Goal: Task Accomplishment & Management: Manage account settings

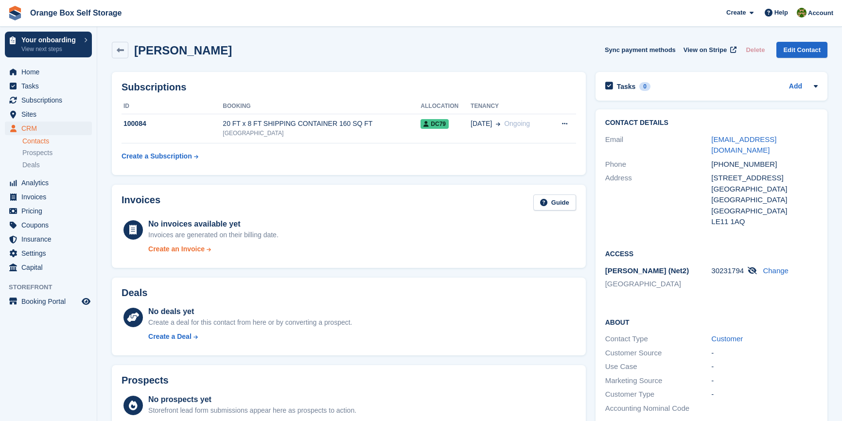
scroll to position [88, 0]
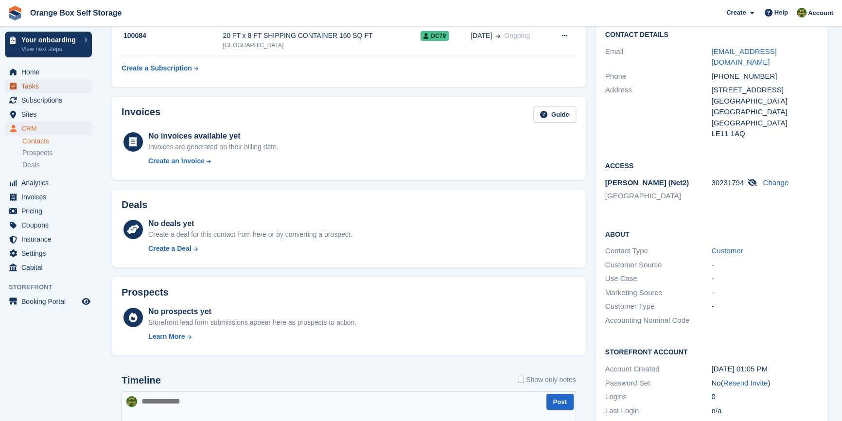
click at [31, 89] on span "Tasks" at bounding box center [50, 86] width 58 height 14
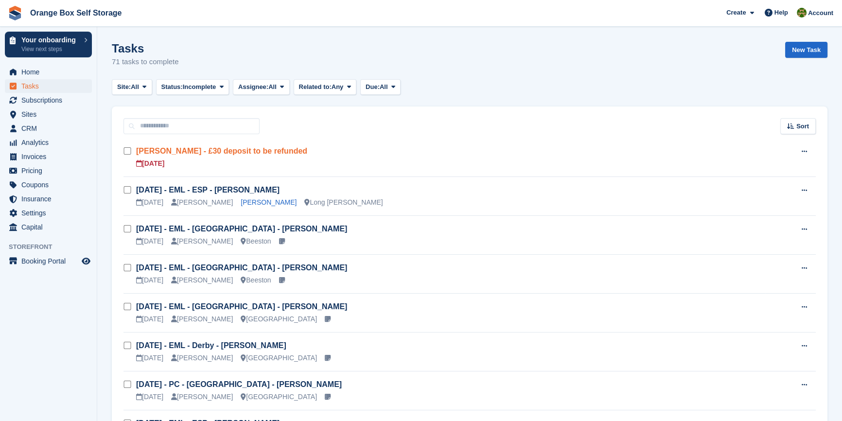
click at [226, 153] on link "Lucy Kong - £30 deposit to be refunded" at bounding box center [221, 151] width 171 height 8
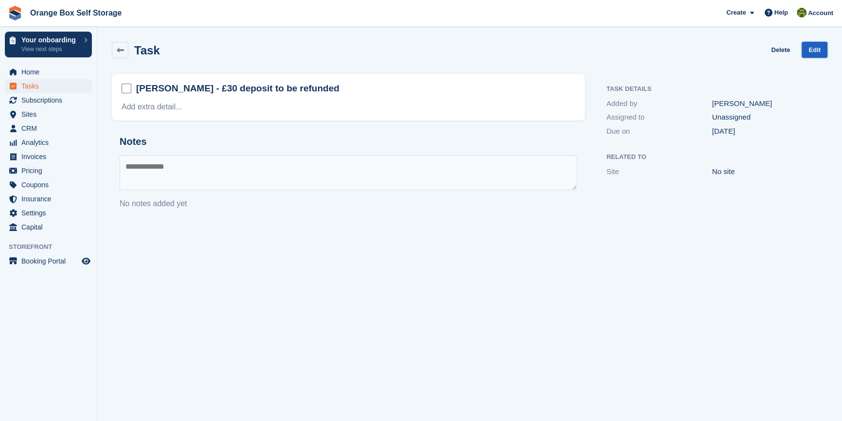
click at [804, 53] on link "Edit" at bounding box center [814, 50] width 26 height 16
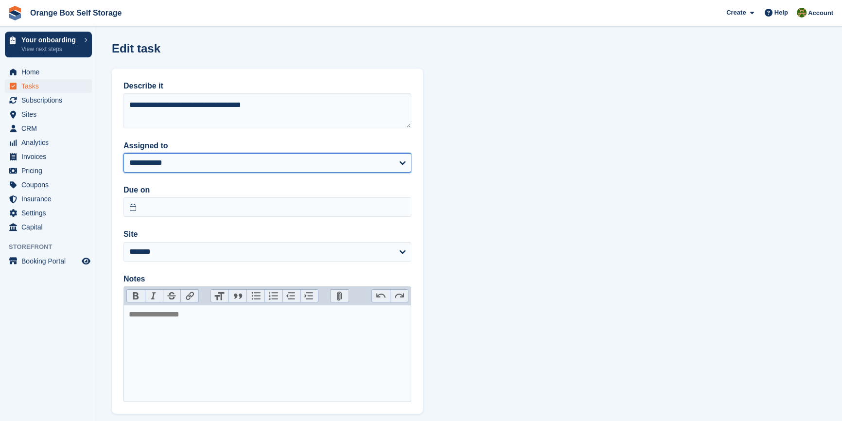
click at [192, 155] on select "**********" at bounding box center [267, 162] width 288 height 19
click at [190, 155] on select "**********" at bounding box center [267, 162] width 288 height 19
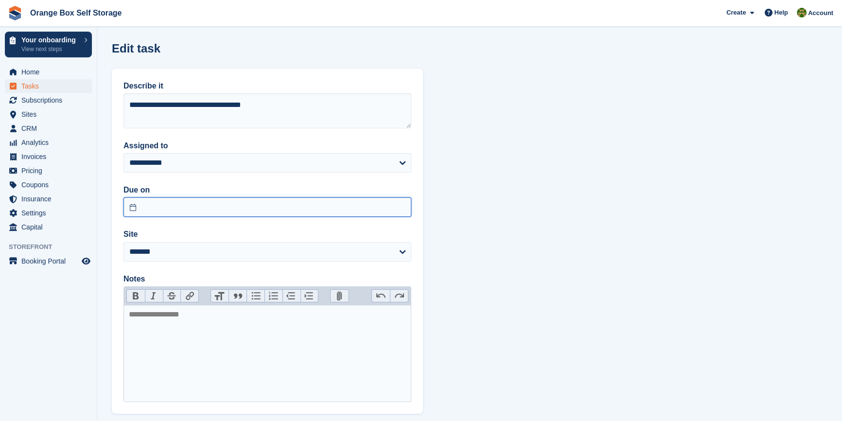
click at [210, 204] on input "text" at bounding box center [267, 206] width 288 height 19
click at [593, 206] on section "**********" at bounding box center [469, 235] width 744 height 471
click at [513, 220] on section "**********" at bounding box center [469, 235] width 744 height 471
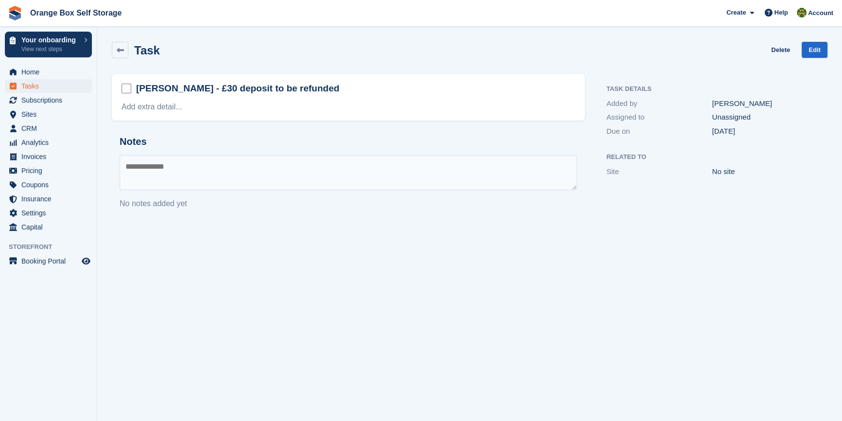
click at [591, 325] on section "Task Delete Edit Lucy Kong - £30 deposit to be refunded Add extra detail... Not…" at bounding box center [469, 210] width 744 height 421
click at [580, 298] on section "Task Delete Edit Lucy Kong - £30 deposit to be refunded Add extra detail... Not…" at bounding box center [469, 210] width 744 height 421
click at [291, 293] on section "Task Delete Edit Lucy Kong - £30 deposit to be refunded Add extra detail... Not…" at bounding box center [469, 210] width 744 height 421
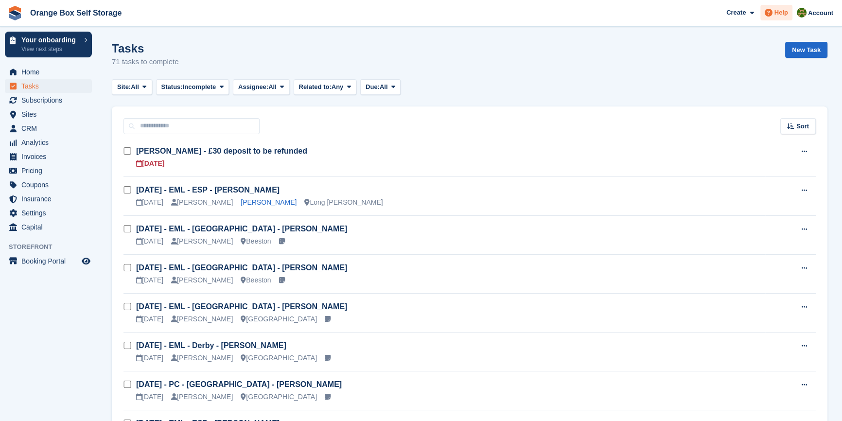
click at [783, 14] on span "Help" at bounding box center [781, 13] width 14 height 10
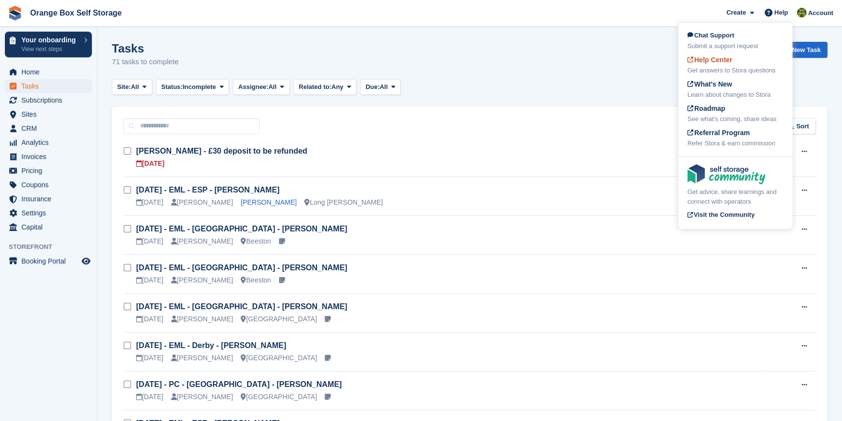
click at [724, 68] on div "Get answers to Stora questions" at bounding box center [735, 71] width 96 height 10
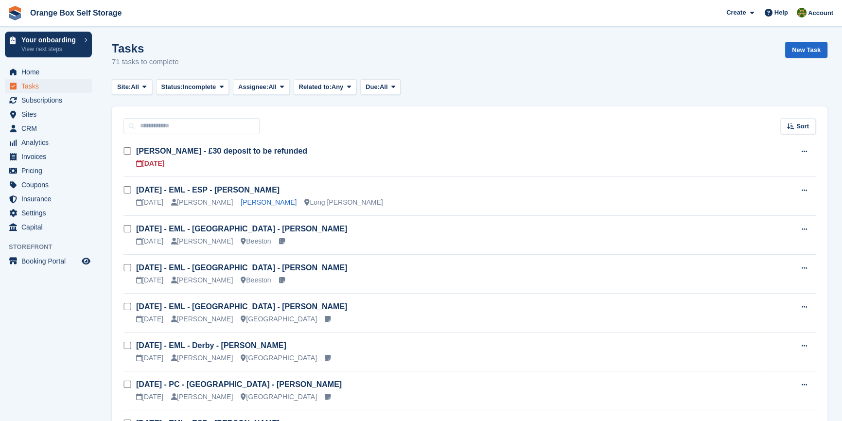
click at [32, 354] on aside "Your onboarding View next steps Home Tasks Subscriptions Subscriptions Subscrip…" at bounding box center [48, 213] width 97 height 372
click at [37, 149] on span "Analytics" at bounding box center [50, 143] width 58 height 14
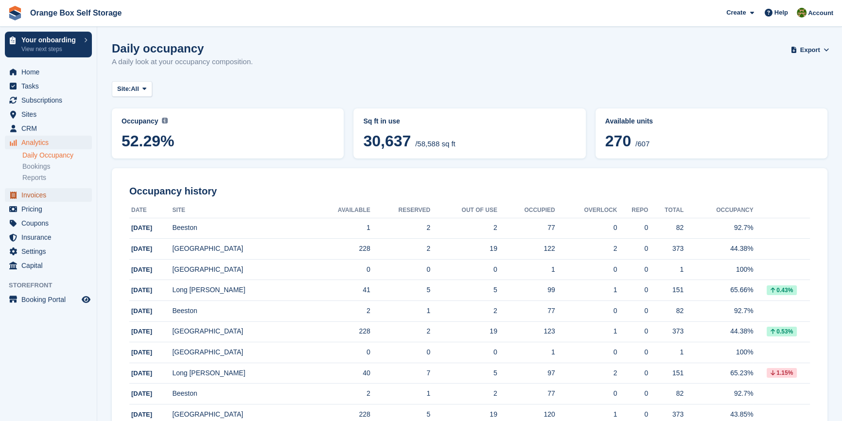
click at [36, 197] on span "Invoices" at bounding box center [50, 195] width 58 height 14
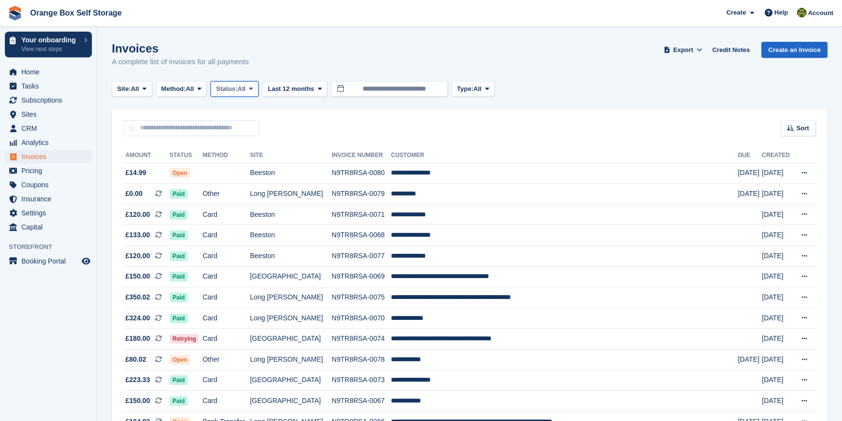
click at [249, 94] on button "Status: All" at bounding box center [234, 89] width 48 height 16
click at [240, 165] on link "Open" at bounding box center [257, 163] width 85 height 17
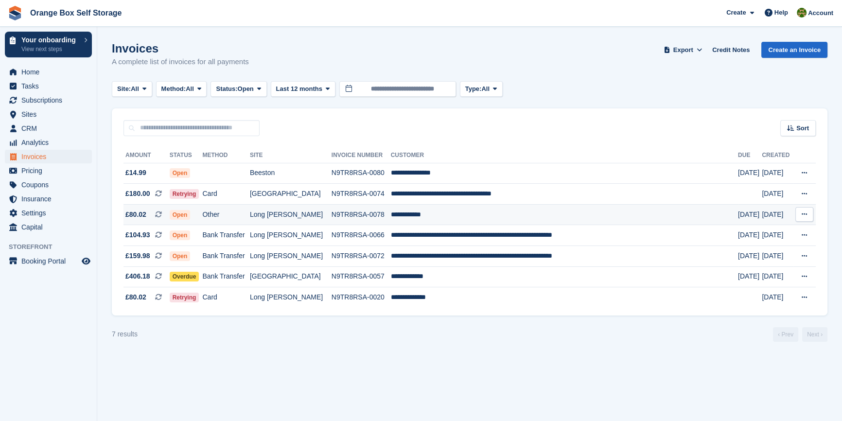
click at [374, 215] on td "N9TR8RSA-0078" at bounding box center [360, 214] width 59 height 21
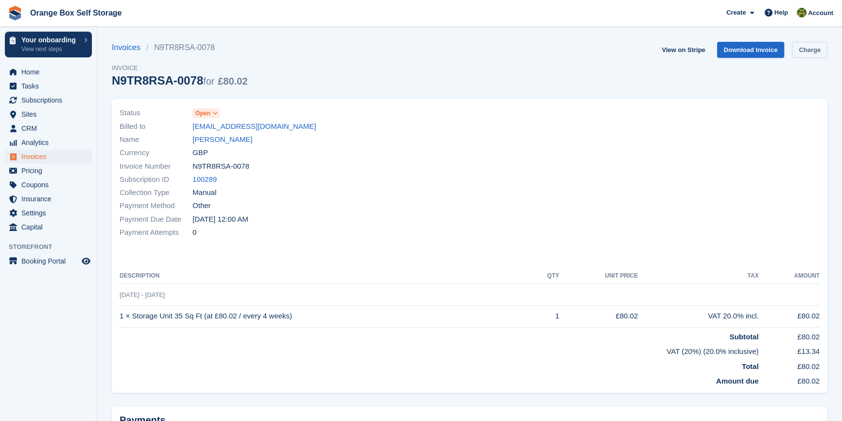
click at [815, 53] on link "Charge" at bounding box center [809, 50] width 35 height 16
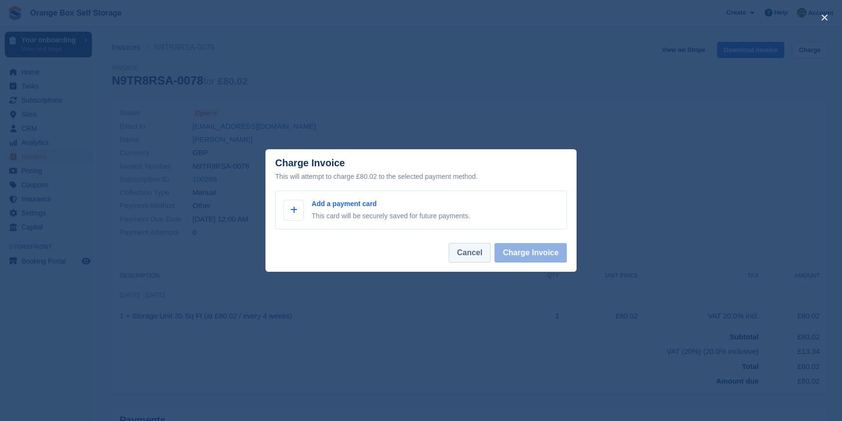
click at [464, 251] on button "Cancel" at bounding box center [470, 252] width 42 height 19
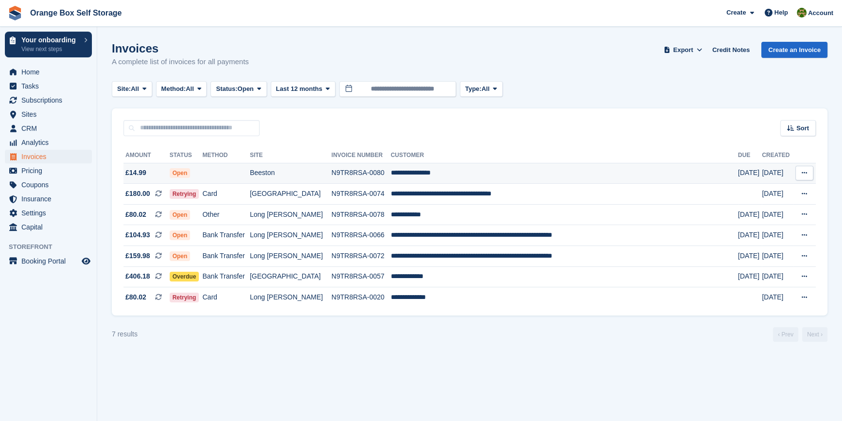
click at [369, 173] on td "N9TR8RSA-0080" at bounding box center [360, 173] width 59 height 21
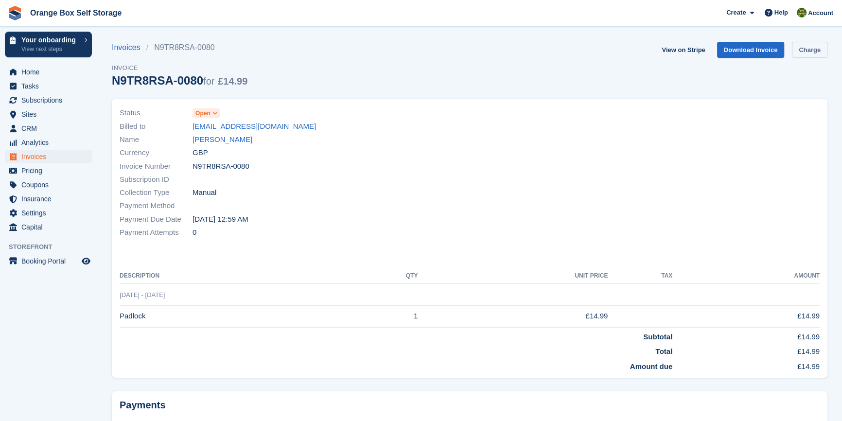
click at [809, 54] on link "Charge" at bounding box center [809, 50] width 35 height 16
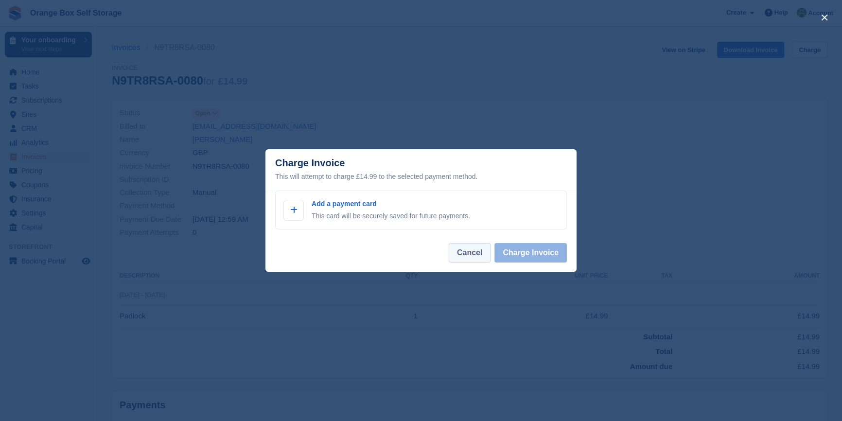
click at [476, 257] on button "Cancel" at bounding box center [470, 252] width 42 height 19
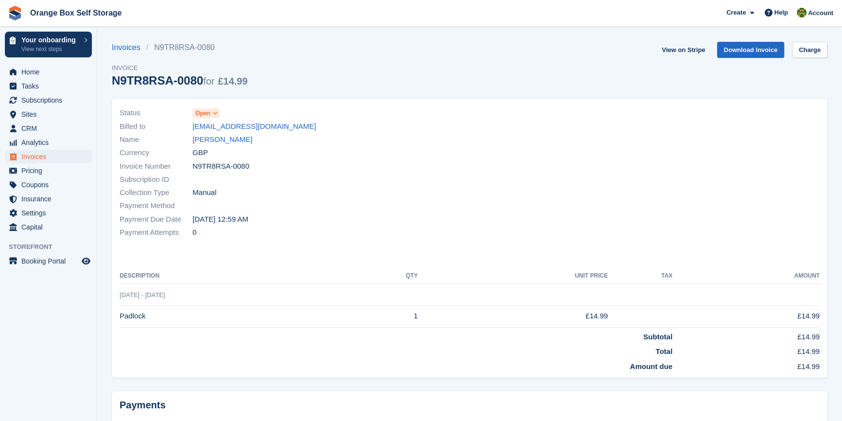
click at [345, 345] on td "Total" at bounding box center [396, 349] width 553 height 15
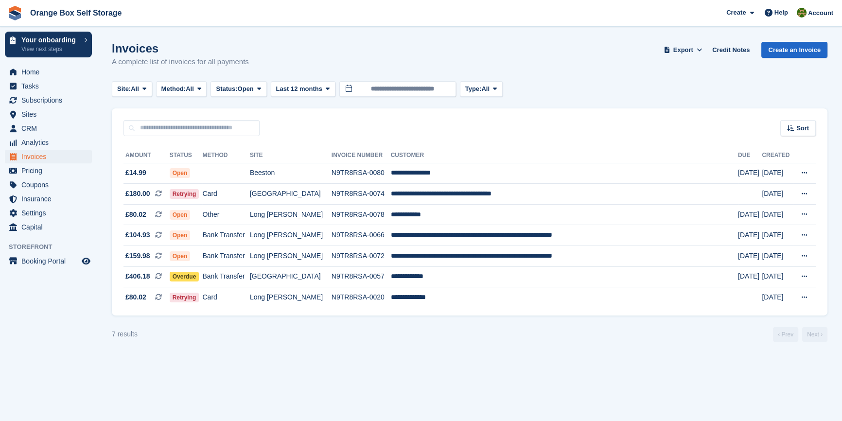
click at [387, 400] on section "Invoices A complete list of invoices for all payments Export Export Invoices Ex…" at bounding box center [469, 210] width 744 height 421
click at [397, 378] on section "Invoices A complete list of invoices for all payments Export Export Invoices Ex…" at bounding box center [469, 210] width 744 height 421
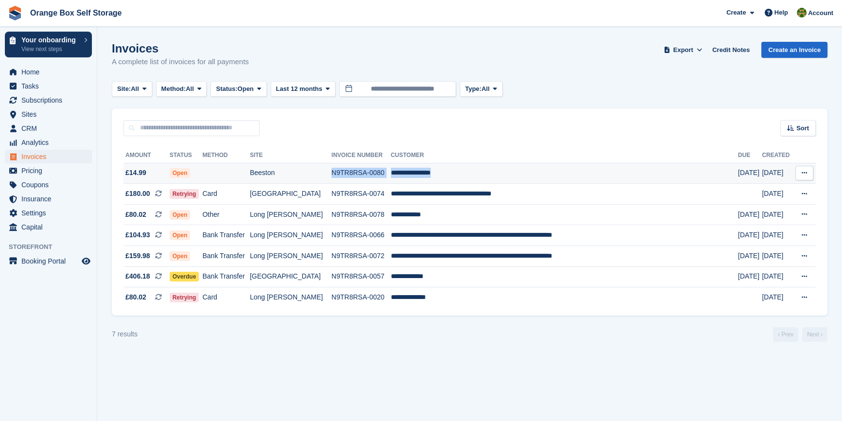
drag, startPoint x: 478, startPoint y: 178, endPoint x: 335, endPoint y: 175, distance: 142.9
click at [335, 175] on tr "**********" at bounding box center [469, 173] width 692 height 21
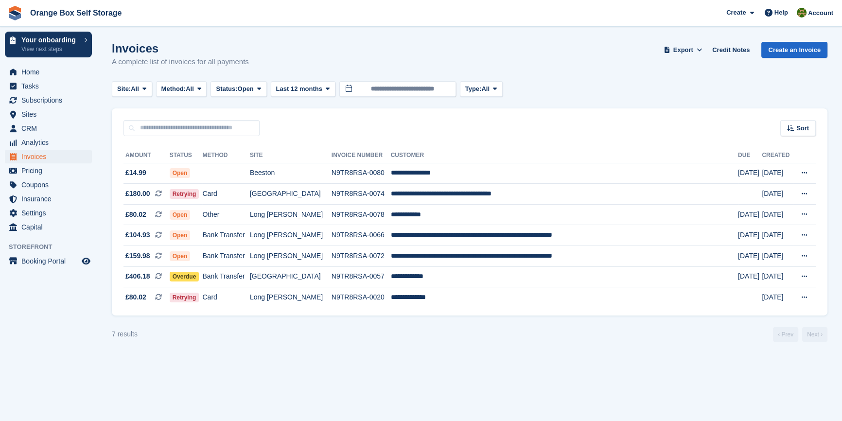
drag, startPoint x: 337, startPoint y: 174, endPoint x: 400, endPoint y: 394, distance: 229.1
click at [402, 395] on section "Invoices A complete list of invoices for all payments Export Export Invoices Ex…" at bounding box center [469, 210] width 744 height 421
click at [807, 170] on icon at bounding box center [803, 173] width 5 height 6
click at [481, 346] on section "Invoices A complete list of invoices for all payments Export Export Invoices Ex…" at bounding box center [469, 210] width 744 height 421
click at [302, 397] on section "Invoices A complete list of invoices for all payments Export Export Invoices Ex…" at bounding box center [469, 210] width 744 height 421
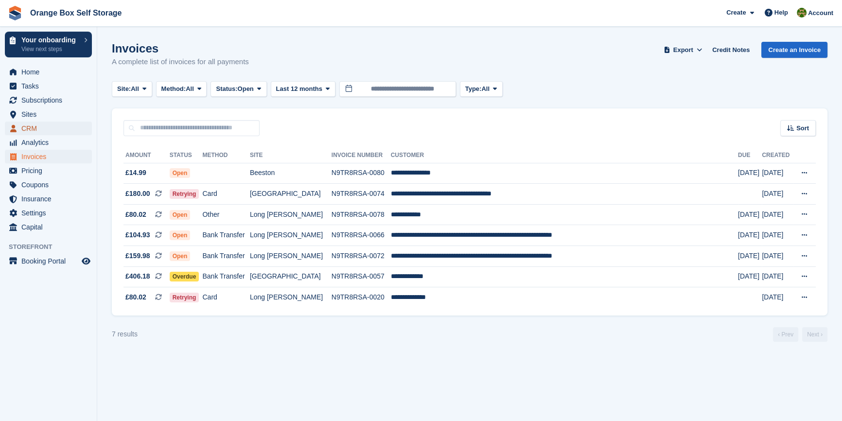
click at [31, 129] on span "CRM" at bounding box center [50, 128] width 58 height 14
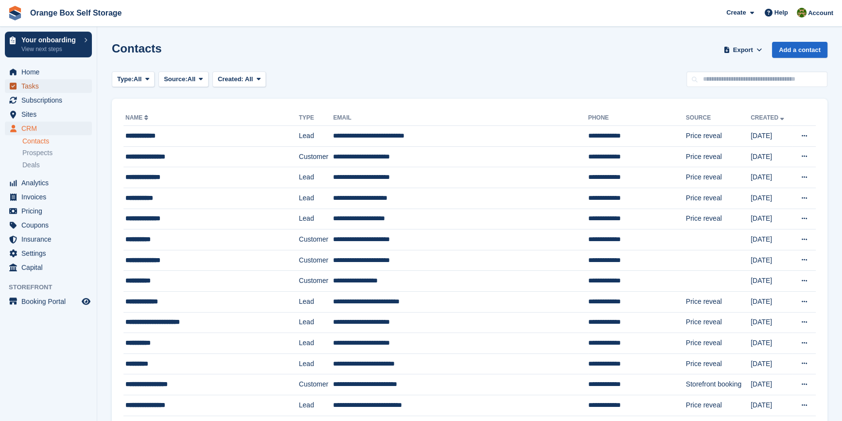
click at [32, 86] on span "Tasks" at bounding box center [50, 86] width 58 height 14
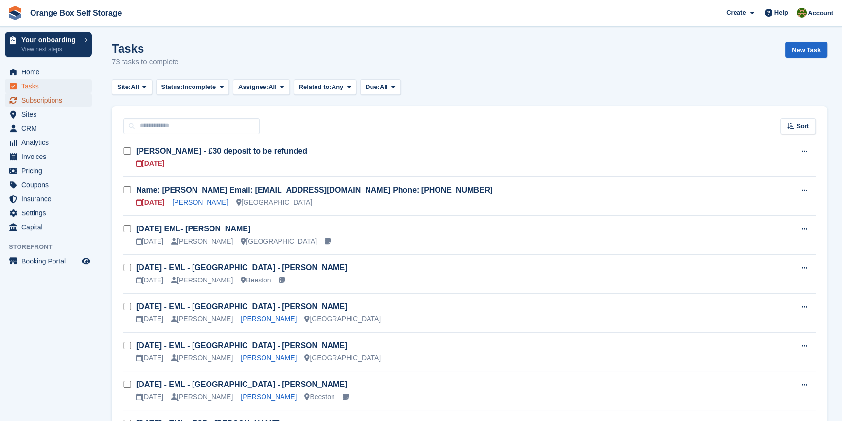
click at [49, 101] on span "Subscriptions" at bounding box center [50, 100] width 58 height 14
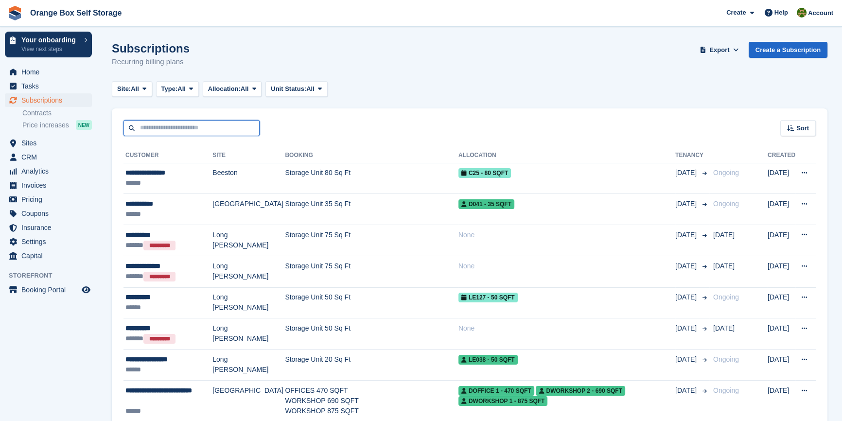
click at [150, 127] on input "text" at bounding box center [191, 128] width 136 height 16
type input "*****"
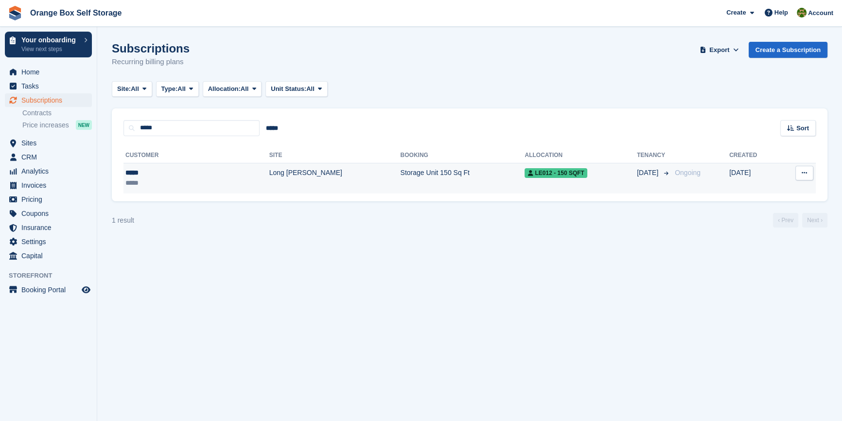
click at [148, 169] on div "*****" at bounding box center [164, 173] width 79 height 10
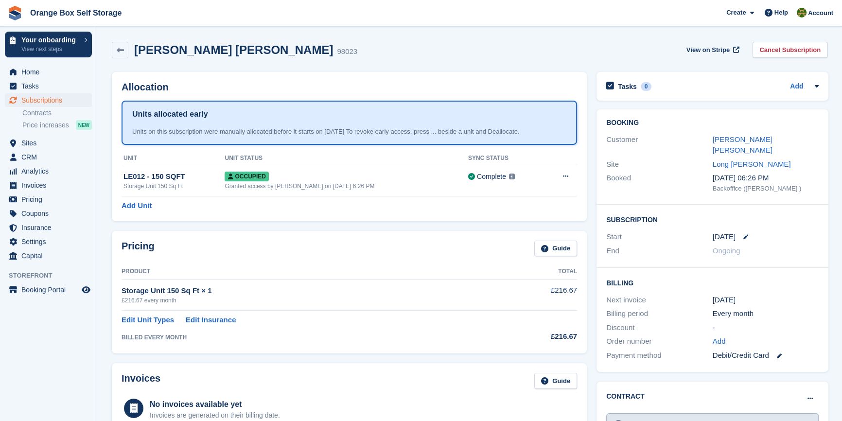
click at [724, 144] on div "JO JO" at bounding box center [765, 145] width 106 height 22
click at [724, 139] on link "JO JO" at bounding box center [742, 144] width 60 height 19
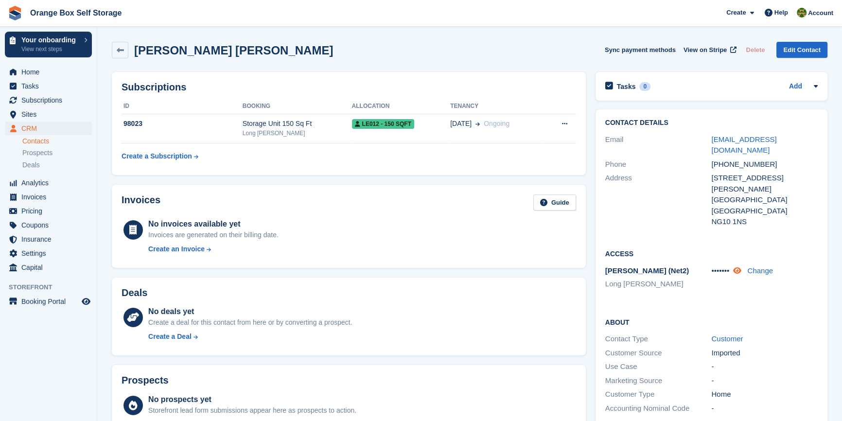
click at [739, 267] on icon at bounding box center [737, 270] width 8 height 7
click at [756, 266] on link at bounding box center [752, 270] width 11 height 8
click at [741, 267] on icon at bounding box center [737, 270] width 8 height 7
click at [768, 266] on link "Change" at bounding box center [775, 270] width 26 height 8
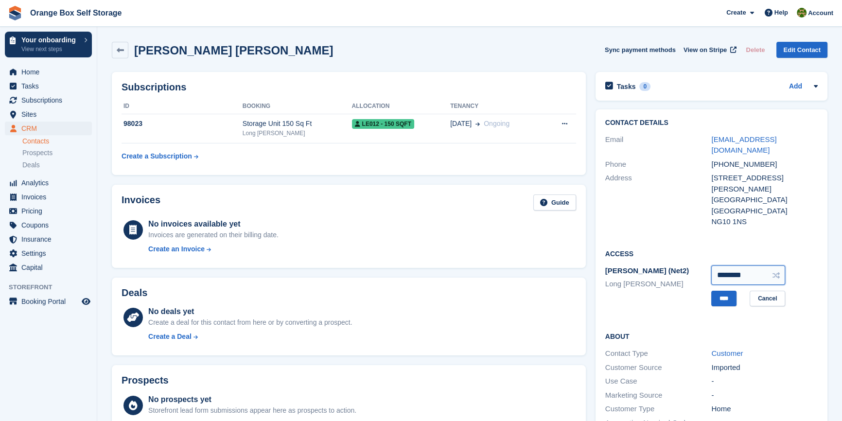
drag, startPoint x: 753, startPoint y: 264, endPoint x: 663, endPoint y: 257, distance: 90.7
click at [663, 264] on div "Paxton (Net2) Long Eaton ******** **** Cancel" at bounding box center [711, 286] width 212 height 44
type input "********"
click at [724, 291] on input "****" at bounding box center [723, 299] width 25 height 16
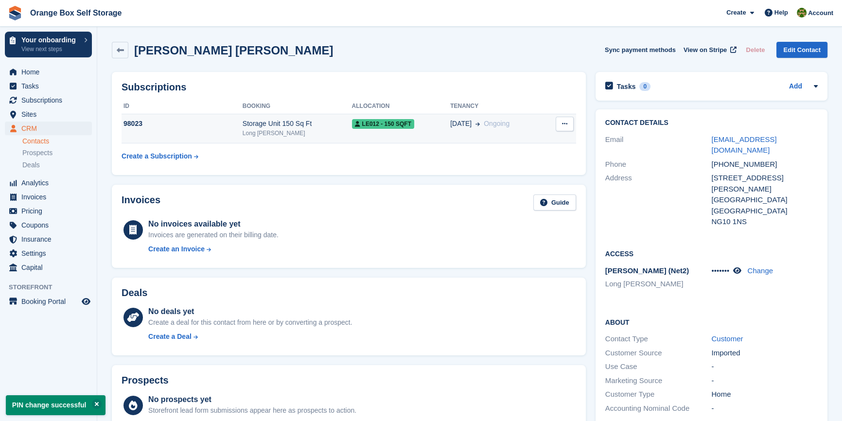
click at [237, 132] on td "98023" at bounding box center [181, 129] width 121 height 30
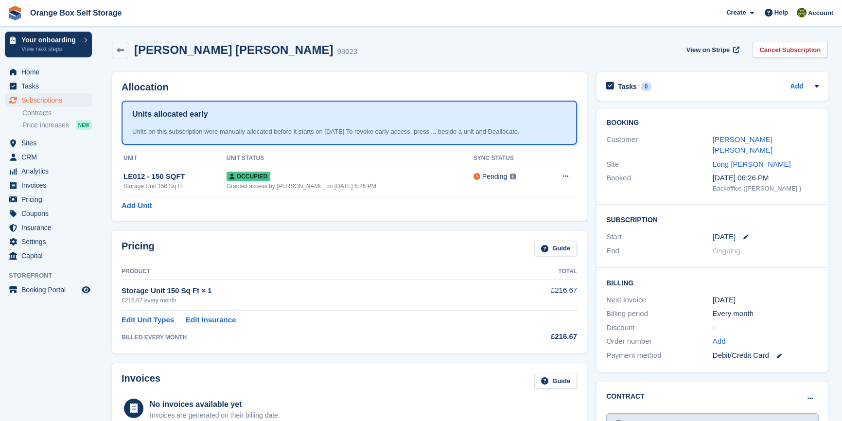
click at [414, 209] on div "Add Unit" at bounding box center [348, 205] width 455 height 11
click at [719, 139] on link "[PERSON_NAME] [PERSON_NAME]" at bounding box center [742, 144] width 60 height 19
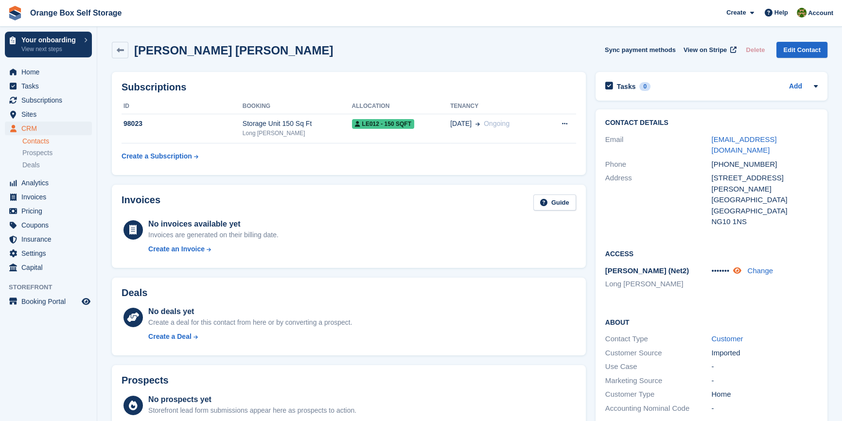
click at [739, 267] on icon at bounding box center [737, 270] width 8 height 7
click at [769, 266] on link "Change" at bounding box center [775, 270] width 26 height 8
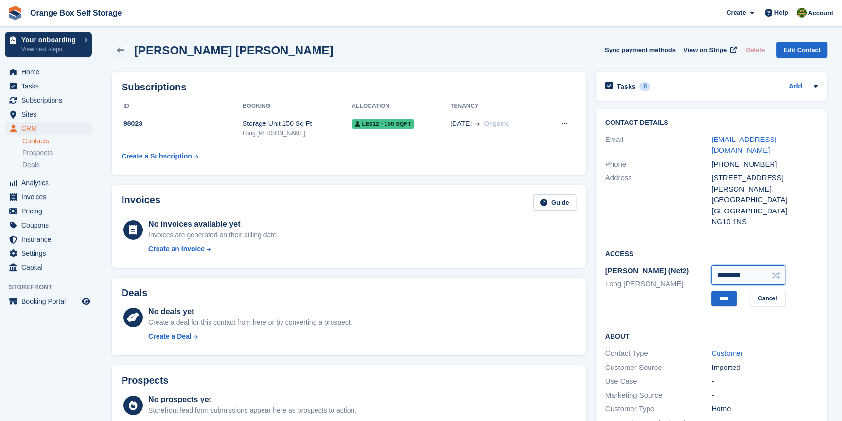
drag, startPoint x: 760, startPoint y: 265, endPoint x: 680, endPoint y: 258, distance: 80.0
click at [683, 264] on div "Paxton (Net2) Long Eaton ******** **** Cancel" at bounding box center [711, 286] width 212 height 44
type input "********"
click at [725, 291] on input "****" at bounding box center [723, 299] width 25 height 16
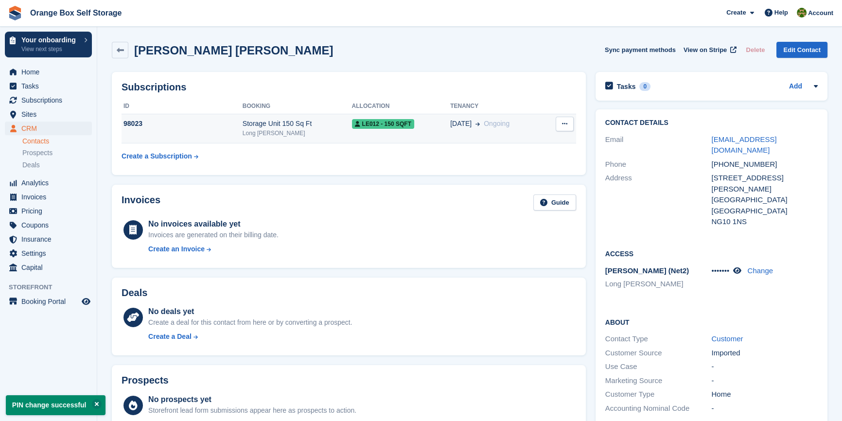
click at [236, 129] on td "98023" at bounding box center [181, 129] width 121 height 30
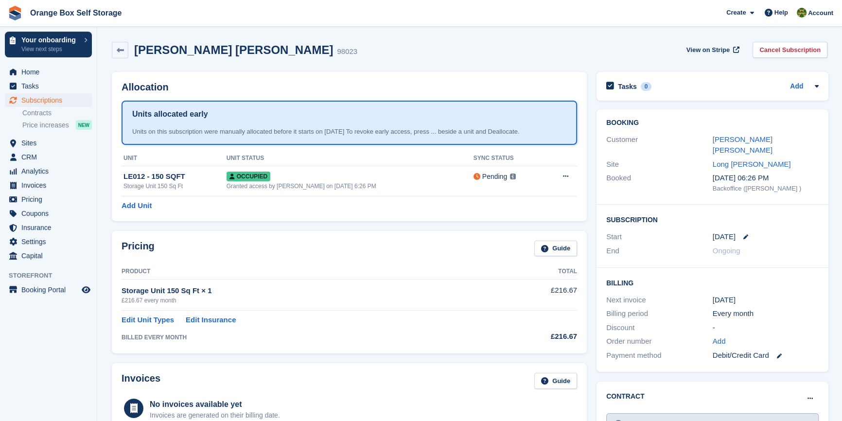
click at [337, 225] on div "Allocation Units allocated early Units on this subscription were manually alloc…" at bounding box center [349, 146] width 484 height 159
click at [214, 177] on div "LE012 - 150 SQFT" at bounding box center [173, 176] width 101 height 11
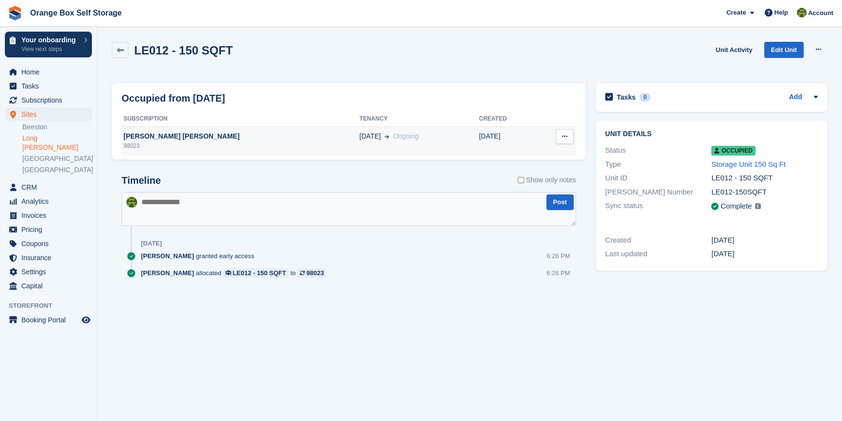
click at [204, 138] on div "[PERSON_NAME] [PERSON_NAME]" at bounding box center [240, 136] width 238 height 10
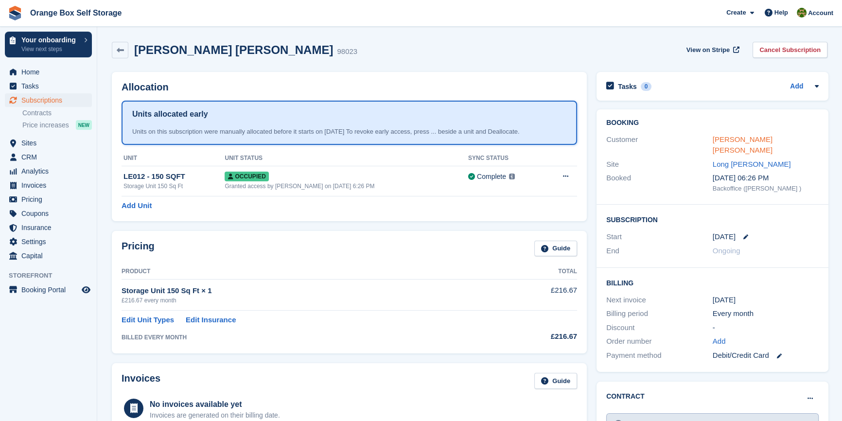
click at [719, 137] on link "[PERSON_NAME] [PERSON_NAME]" at bounding box center [742, 144] width 60 height 19
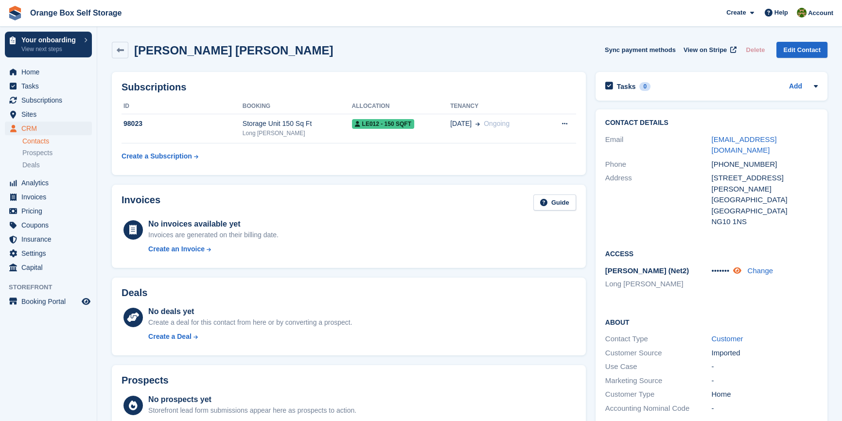
click at [741, 267] on icon at bounding box center [737, 270] width 8 height 7
click at [401, 277] on div "Deals No deals yet Create a deal for this contact from here or by converting a …" at bounding box center [349, 316] width 474 height 78
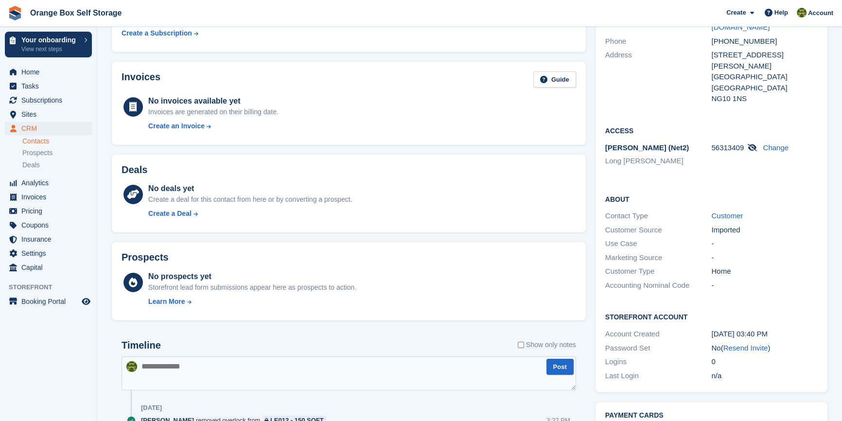
scroll to position [20, 0]
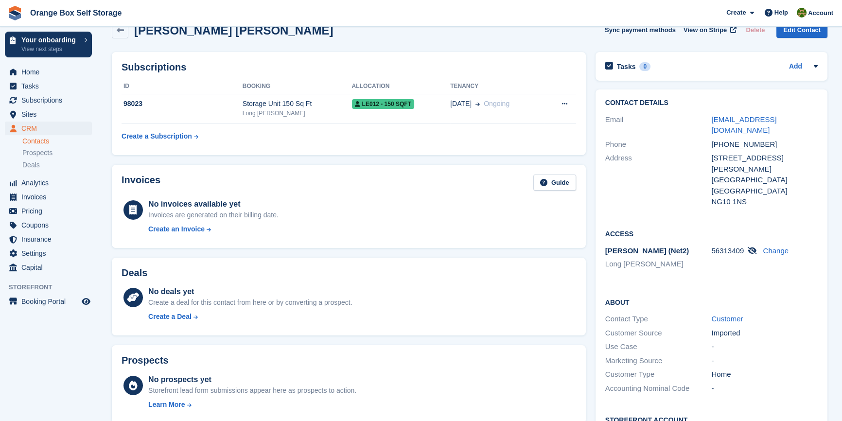
click at [29, 365] on aside "Your onboarding View next steps Home Tasks Subscriptions Subscriptions Subscrip…" at bounding box center [48, 213] width 97 height 372
